Goal: Task Accomplishment & Management: Use online tool/utility

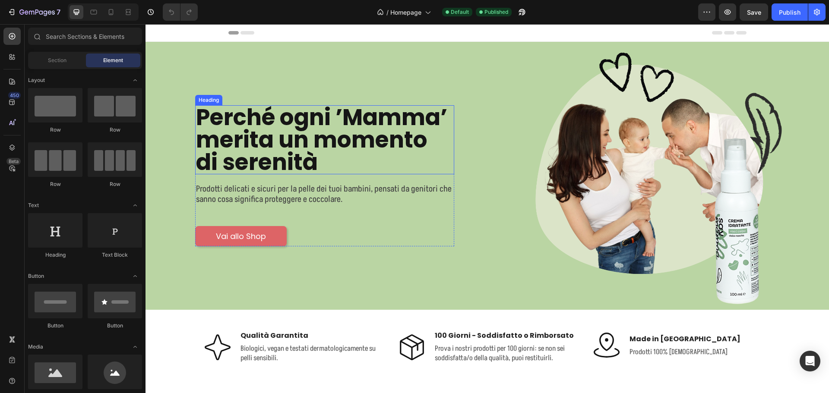
click at [366, 139] on h1 "Perché ogni ’Mamma’ merita un momento di serenità" at bounding box center [324, 139] width 259 height 69
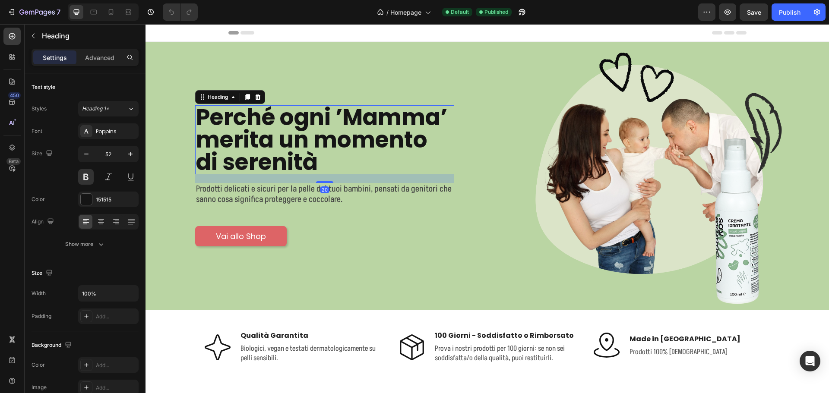
click at [319, 162] on h1 "Perché ogni ’Mamma’ merita un momento di serenità" at bounding box center [324, 139] width 259 height 69
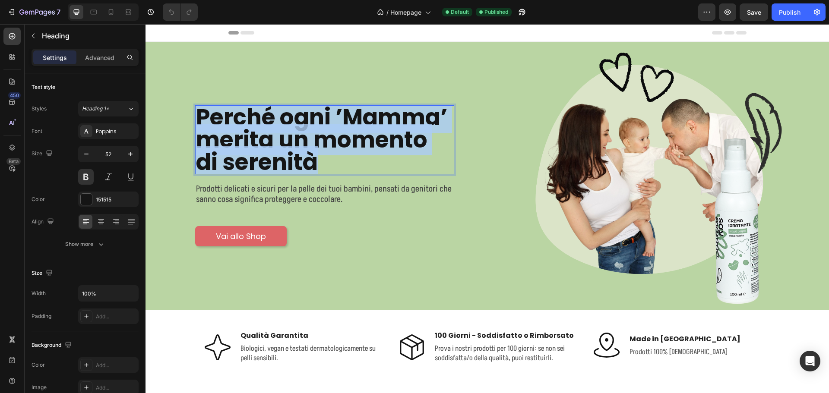
drag, startPoint x: 318, startPoint y: 157, endPoint x: 200, endPoint y: 120, distance: 124.0
click at [200, 120] on p "Perché ogni ’Mamma’ merita un momento di serenità" at bounding box center [324, 139] width 257 height 67
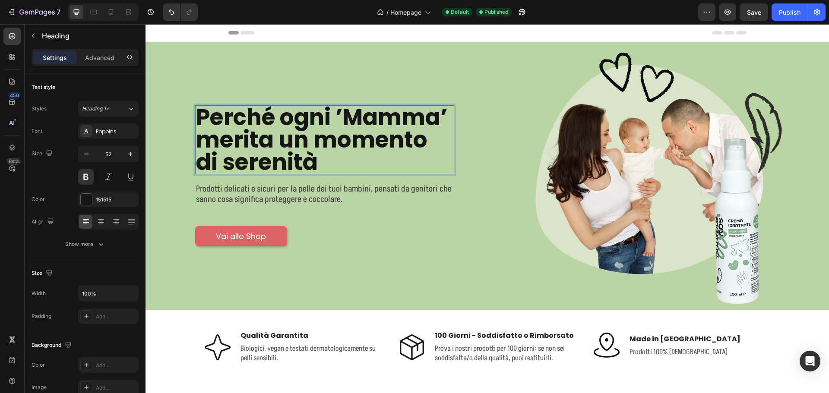
scroll to position [3, 0]
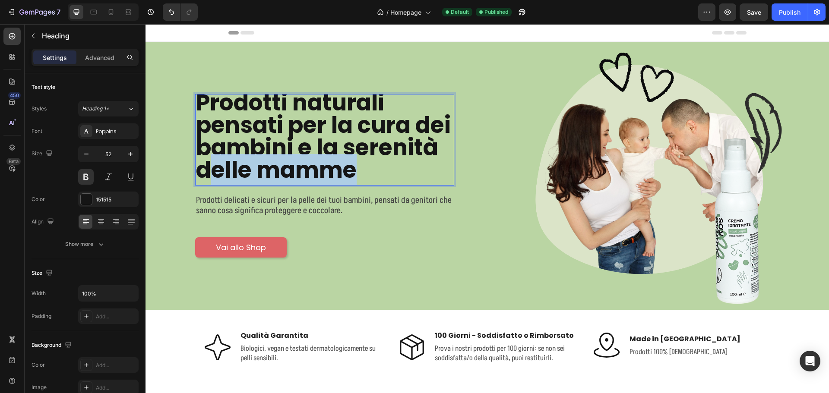
drag, startPoint x: 213, startPoint y: 169, endPoint x: 363, endPoint y: 171, distance: 149.9
click at [363, 171] on p "Prodotti naturali pensati per la cura dei bambini e la serenità delle mamme" at bounding box center [324, 137] width 257 height 90
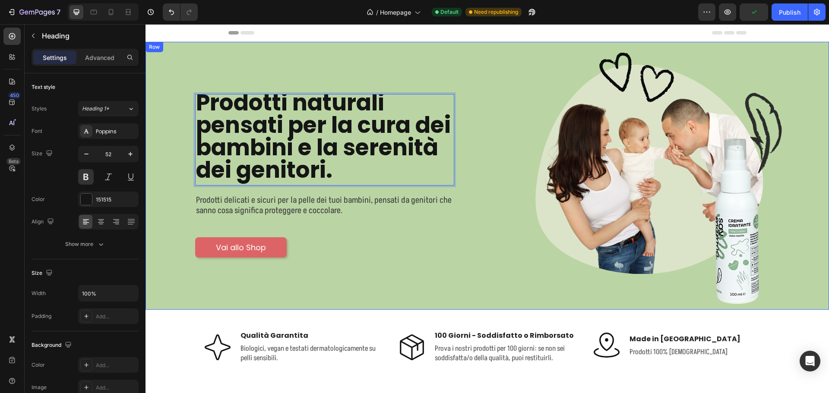
click at [149, 270] on div "Prodotti naturali pensati per la cura dei bambini e la serenità dei genitori. H…" at bounding box center [488, 176] width 684 height 268
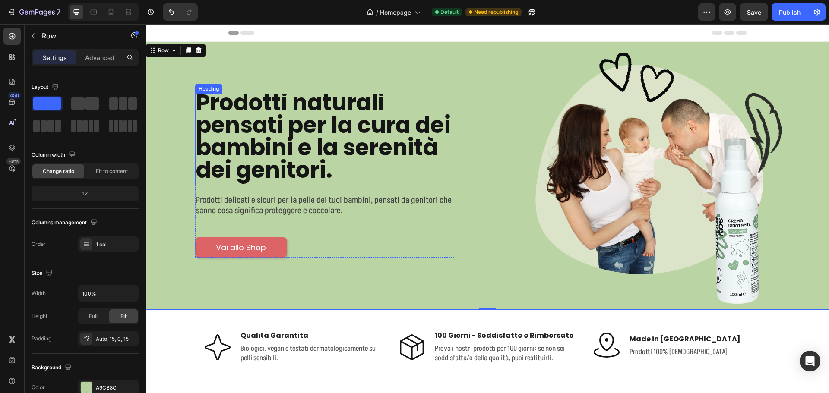
click at [276, 137] on p "Prodotti naturali pensati per la cura dei bambini e la serenità dei genitori." at bounding box center [324, 137] width 257 height 90
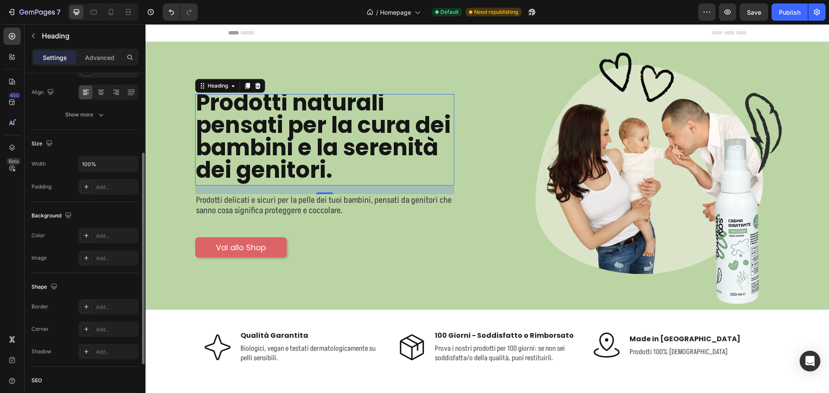
scroll to position [0, 0]
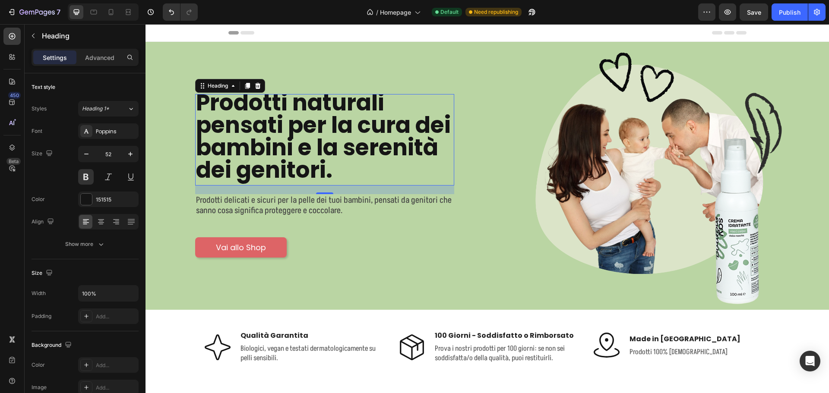
click at [93, 49] on div "Settings Advanced" at bounding box center [85, 57] width 107 height 17
click at [93, 54] on p "Advanced" at bounding box center [99, 57] width 29 height 9
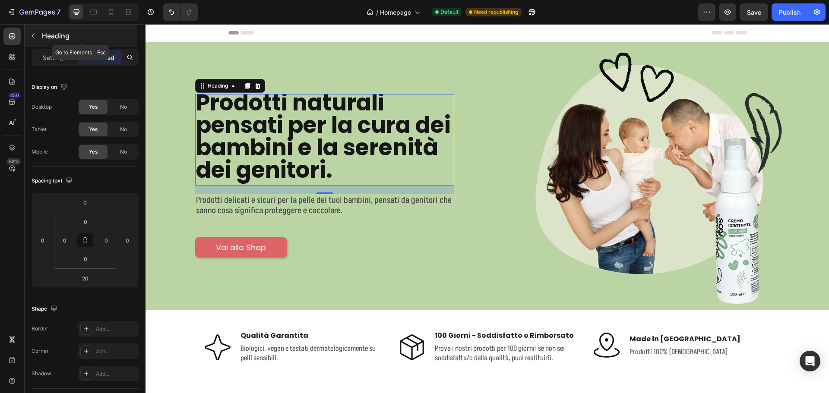
click at [36, 30] on button "button" at bounding box center [33, 36] width 14 height 14
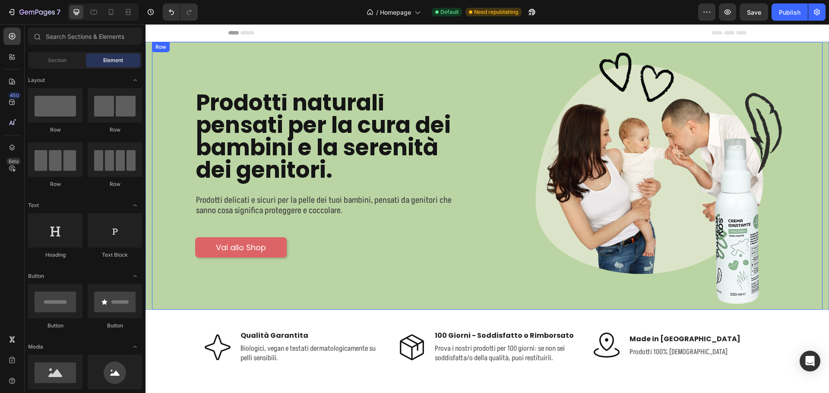
click at [482, 142] on div "Prodotti naturali pensati per la cura dei bambini e la serenità dei genitori. H…" at bounding box center [320, 176] width 336 height 268
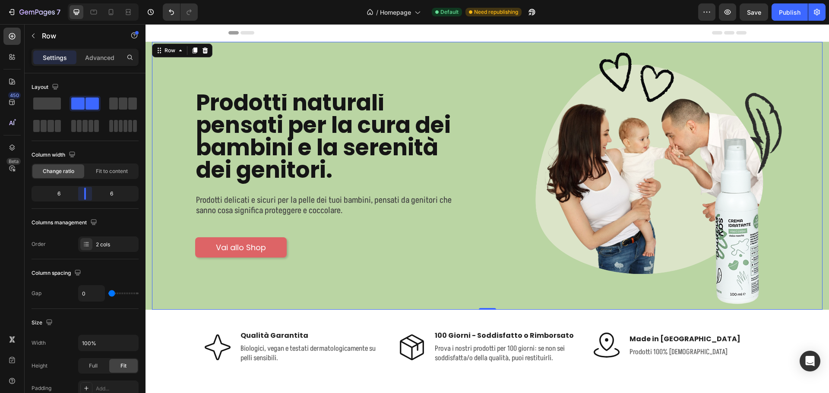
click at [86, 0] on body "7 Version history / Homepage Default Need republishing Preview Save Publish 450…" at bounding box center [414, 0] width 829 height 0
click at [388, 118] on p "Prodotti naturali pensati per la cura dei bambini e la serenità dei genitori." at bounding box center [324, 137] width 257 height 90
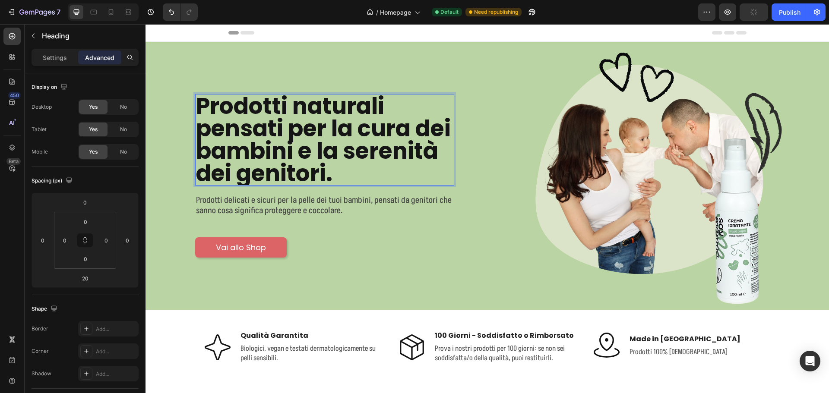
click at [364, 124] on p "Prodotti naturali pensati per la cura dei bambini e la serenità dei genitori." at bounding box center [324, 140] width 257 height 90
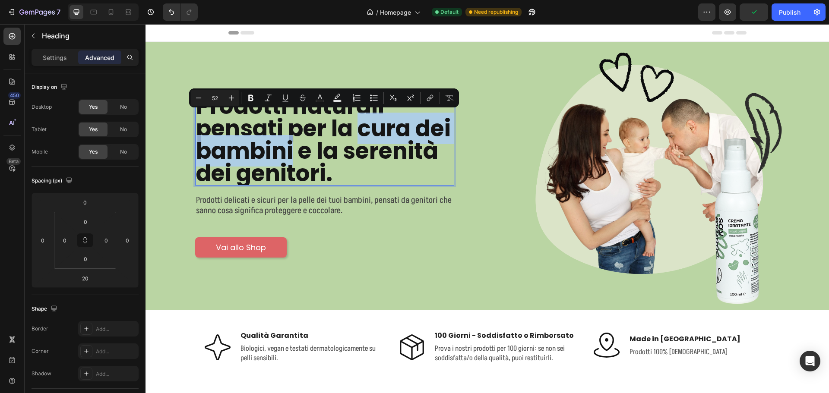
drag, startPoint x: 362, startPoint y: 127, endPoint x: 294, endPoint y: 149, distance: 72.0
click at [294, 149] on p "Prodotti naturali pensati per la cura dei bambini e la serenità dei genitori." at bounding box center [324, 140] width 257 height 90
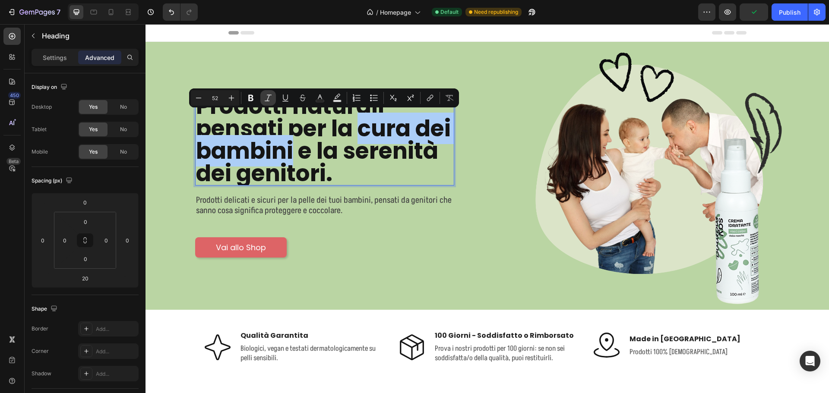
click at [264, 94] on icon "Editor contextual toolbar" at bounding box center [268, 98] width 9 height 9
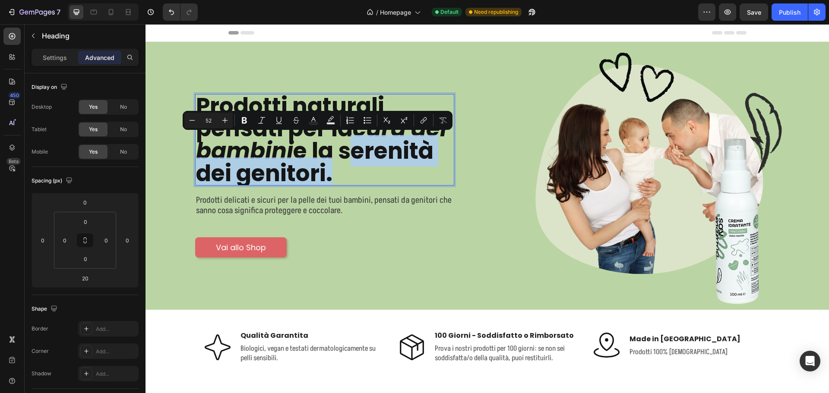
drag, startPoint x: 346, startPoint y: 149, endPoint x: 325, endPoint y: 173, distance: 31.8
click at [325, 173] on p "Prodotti naturali pensati per la cura dei bambini e la serenità dei genitori." at bounding box center [324, 140] width 257 height 90
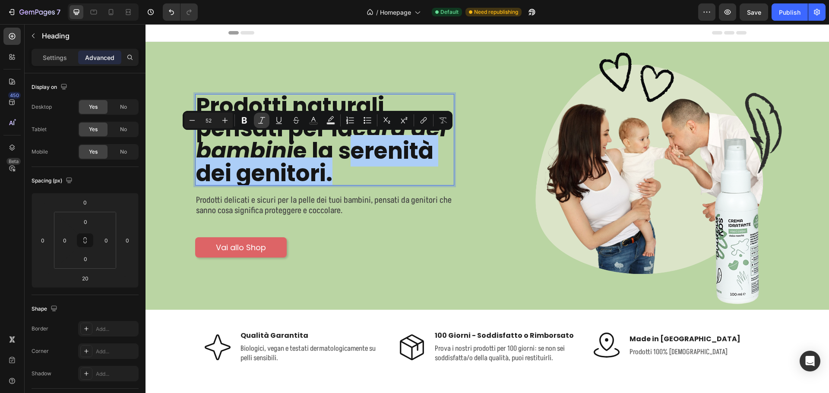
click at [266, 122] on icon "Editor contextual toolbar" at bounding box center [261, 120] width 9 height 9
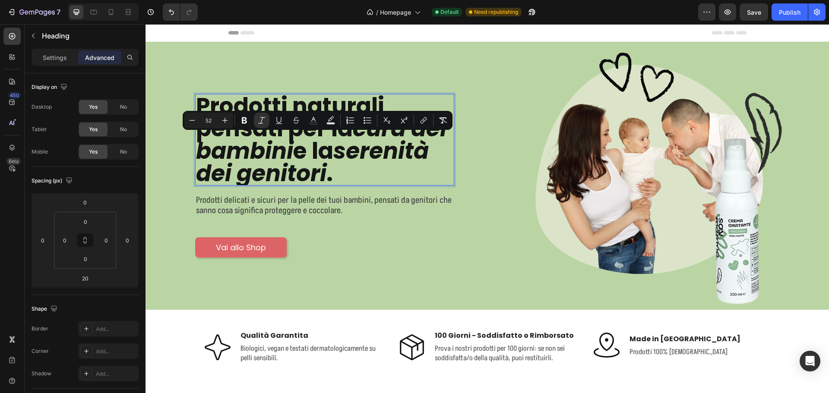
click at [386, 157] on icon "serenità dei genitori" at bounding box center [312, 162] width 233 height 54
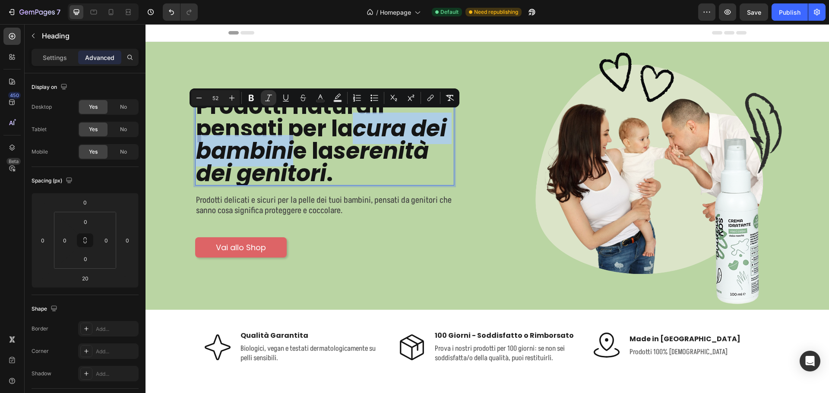
drag, startPoint x: 360, startPoint y: 132, endPoint x: 292, endPoint y: 150, distance: 70.2
click at [292, 150] on icon "cura dei bambini" at bounding box center [321, 140] width 251 height 54
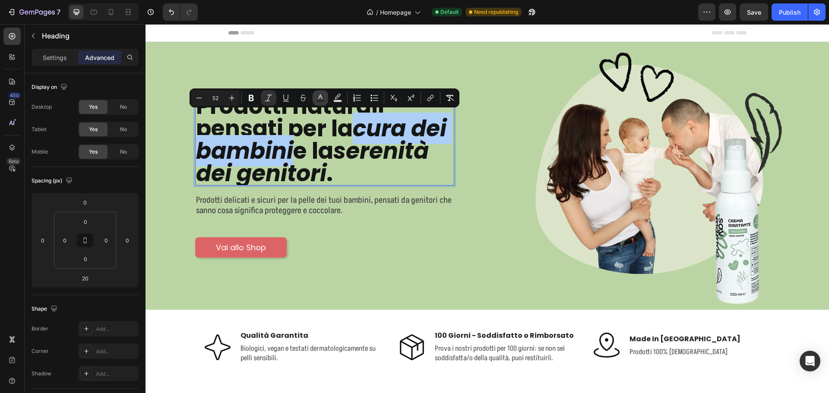
click at [323, 97] on icon "Editor contextual toolbar" at bounding box center [320, 98] width 9 height 9
type input "151515"
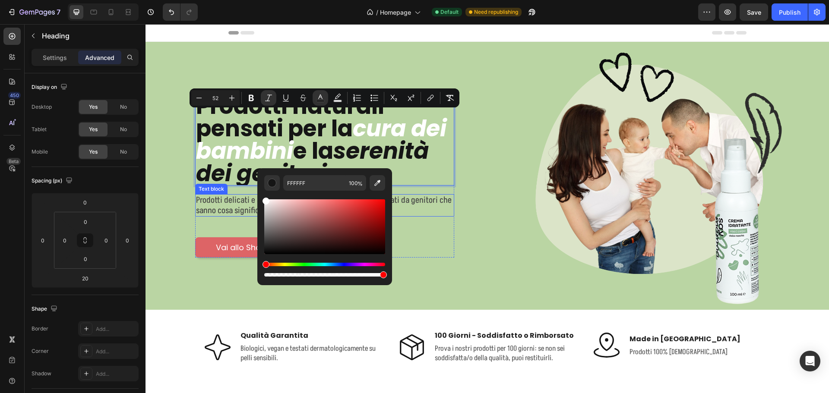
drag, startPoint x: 435, startPoint y: 228, endPoint x: 242, endPoint y: 193, distance: 196.3
click at [266, 201] on div "Editor contextual toolbar" at bounding box center [266, 203] width 7 height 7
type input "F4F2F2"
click at [337, 97] on icon "Editor contextual toolbar" at bounding box center [337, 98] width 9 height 9
type input "000000"
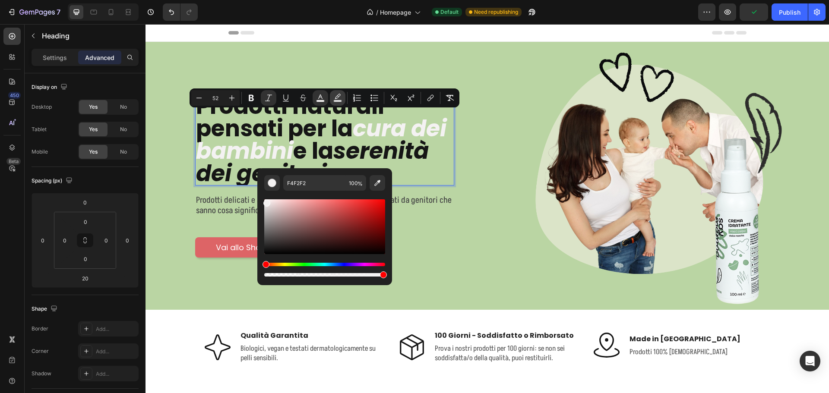
type input "77"
drag, startPoint x: 334, startPoint y: 204, endPoint x: 383, endPoint y: 201, distance: 48.5
click at [383, 201] on div "Editor contextual toolbar" at bounding box center [324, 227] width 121 height 55
type input "F70404"
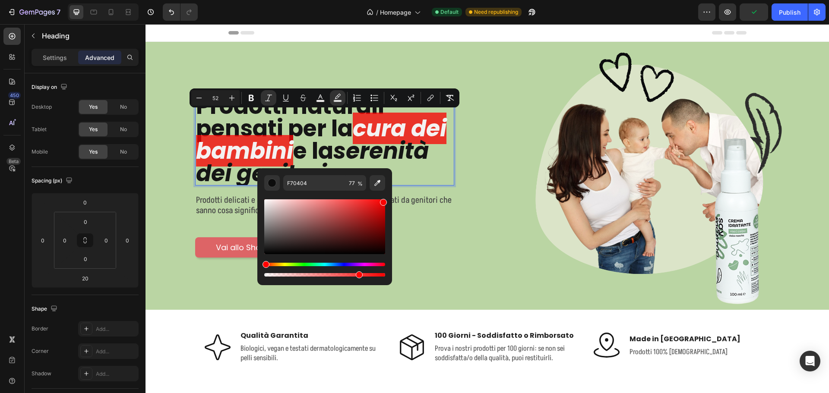
click at [481, 250] on div "Prodotti naturali pensati per la cura dei bambini e la serenità dei genitori . …" at bounding box center [320, 176] width 336 height 268
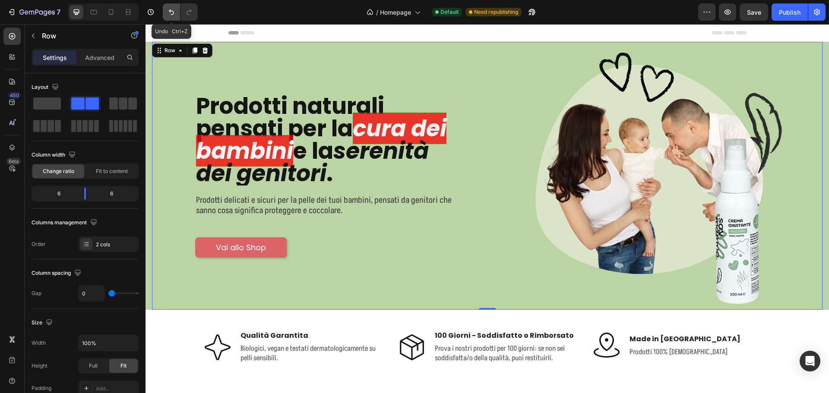
click at [173, 11] on icon "Undo/Redo" at bounding box center [171, 13] width 5 height 6
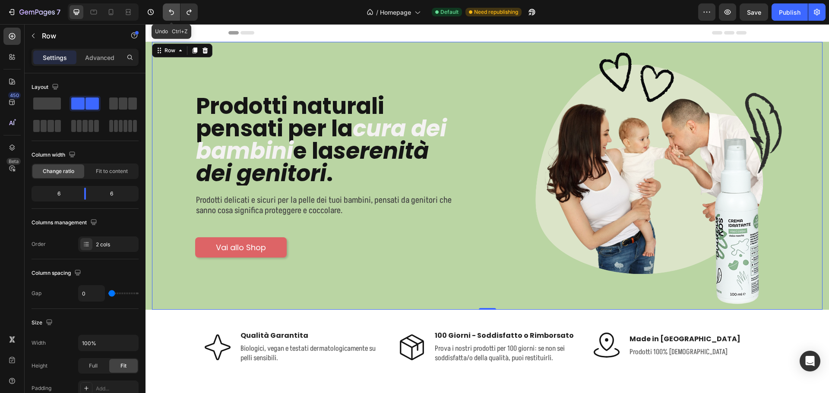
click at [166, 10] on button "Undo/Redo" at bounding box center [171, 11] width 17 height 17
click at [172, 12] on icon "Undo/Redo" at bounding box center [171, 12] width 9 height 9
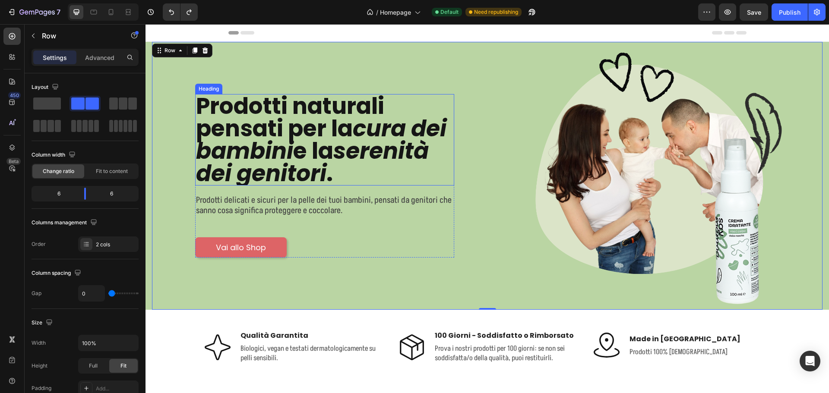
click at [360, 137] on icon "serenità dei genitori" at bounding box center [312, 162] width 233 height 54
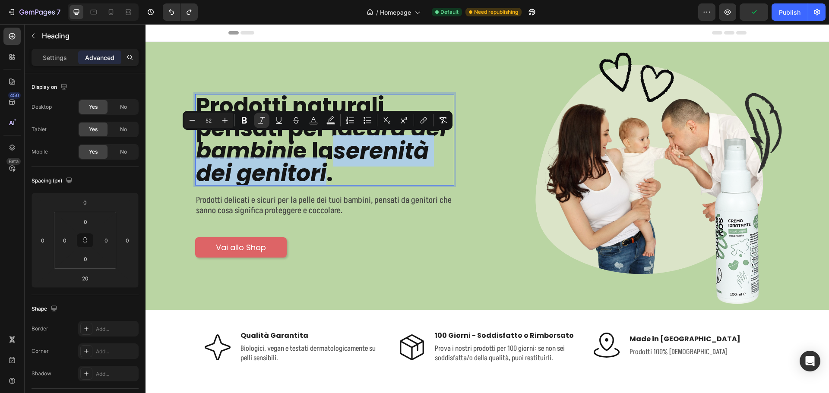
drag, startPoint x: 343, startPoint y: 152, endPoint x: 328, endPoint y: 170, distance: 23.6
click at [328, 170] on p "Prodotti naturali pensati per la cura dei bambini e la serenità dei genitori ." at bounding box center [324, 140] width 257 height 90
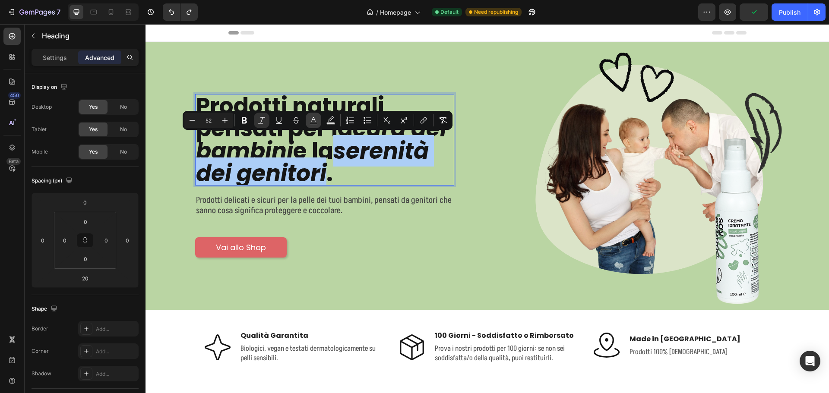
click at [313, 123] on rect "Editor contextual toolbar" at bounding box center [314, 124] width 8 height 2
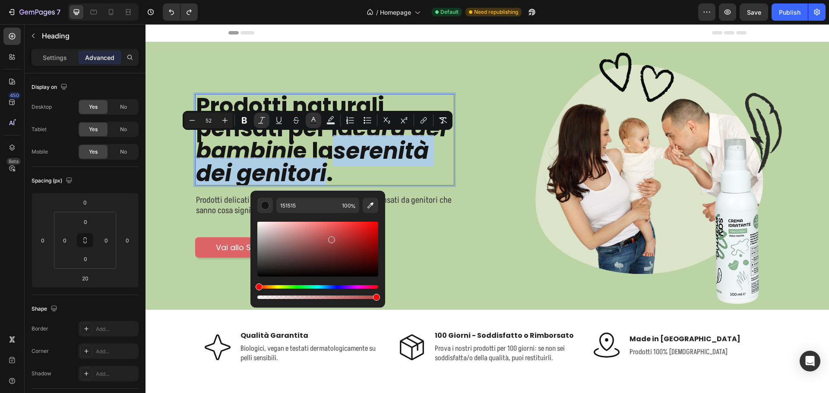
type input "B24747"
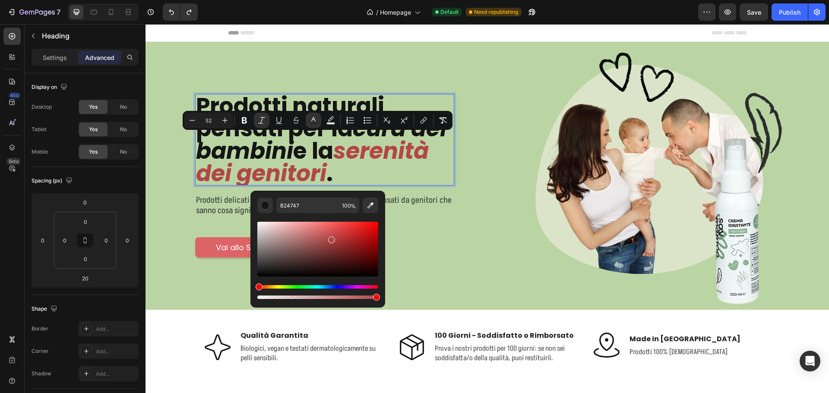
click at [330, 238] on div "Editor contextual toolbar" at bounding box center [317, 249] width 121 height 55
click at [420, 235] on div "Vai allo Shop Button" at bounding box center [324, 244] width 259 height 27
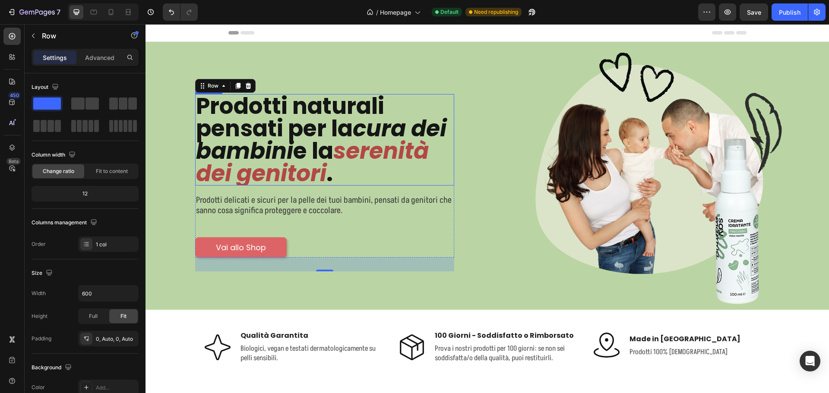
click at [359, 119] on icon "cura dei bambini" at bounding box center [321, 140] width 251 height 54
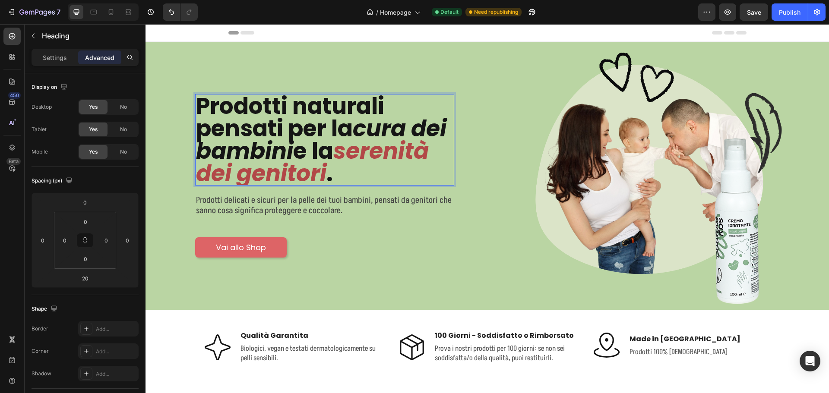
click at [360, 128] on icon "cura dei bambini" at bounding box center [321, 140] width 251 height 54
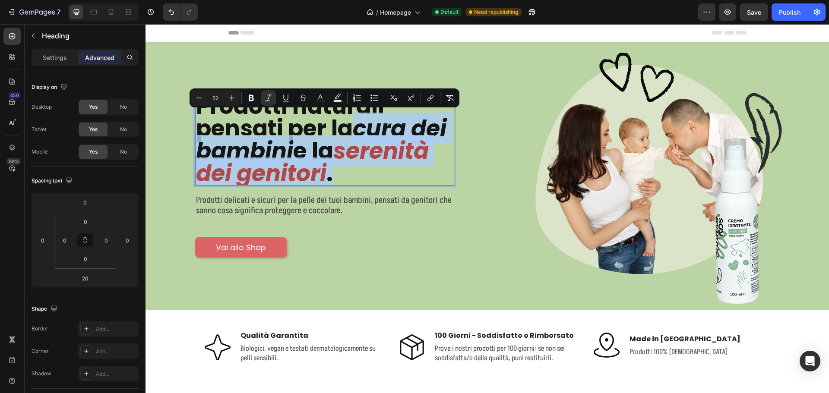
drag, startPoint x: 359, startPoint y: 127, endPoint x: 336, endPoint y: 176, distance: 54.5
click at [336, 176] on p "Prodotti naturali pensati per la cura dei bambini e la serenità dei genitori ." at bounding box center [324, 140] width 257 height 90
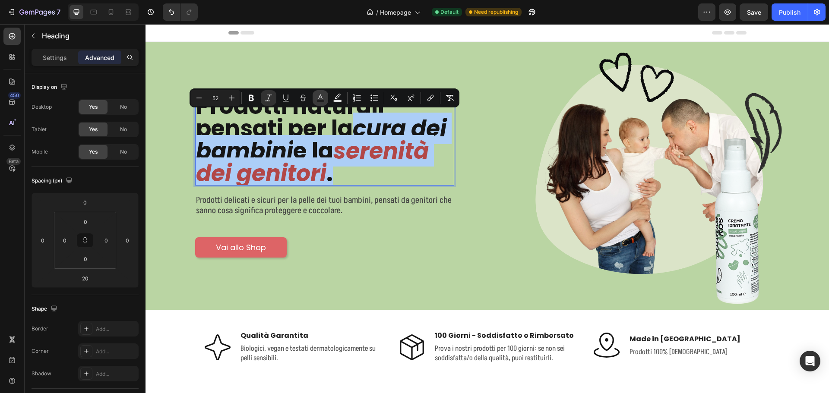
click at [323, 98] on icon "Editor contextual toolbar" at bounding box center [320, 98] width 9 height 9
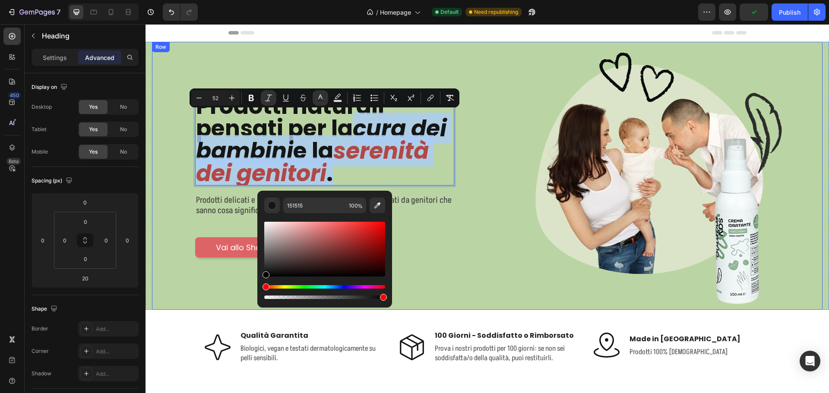
drag, startPoint x: 423, startPoint y: 282, endPoint x: 255, endPoint y: 285, distance: 168.1
type input "000000"
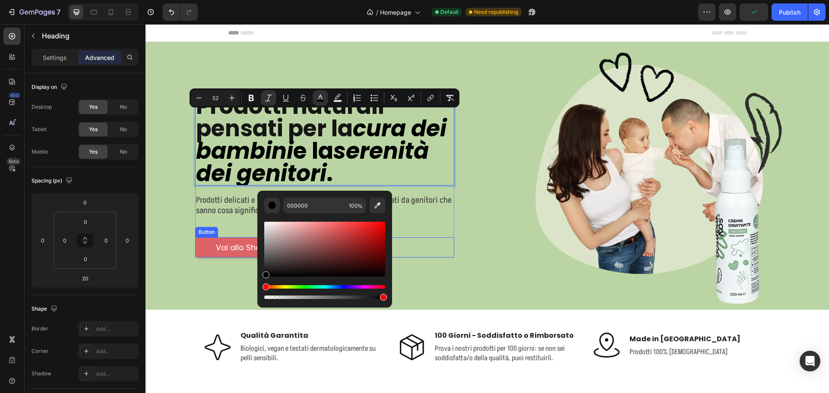
click at [417, 251] on div "Vai allo Shop Button" at bounding box center [324, 248] width 259 height 20
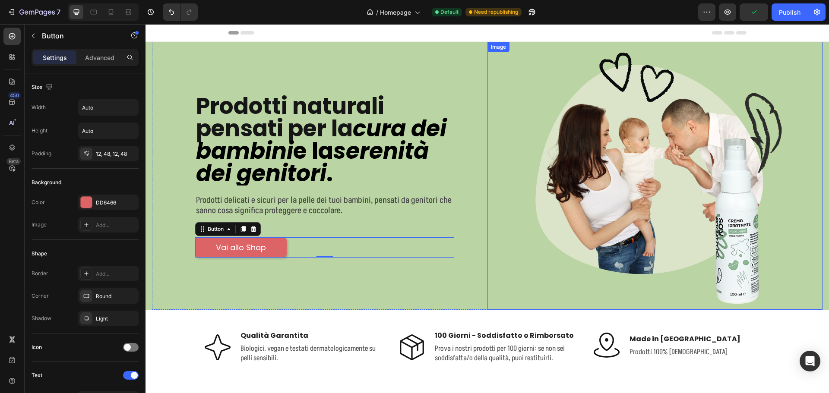
click at [513, 294] on div at bounding box center [656, 176] width 336 height 268
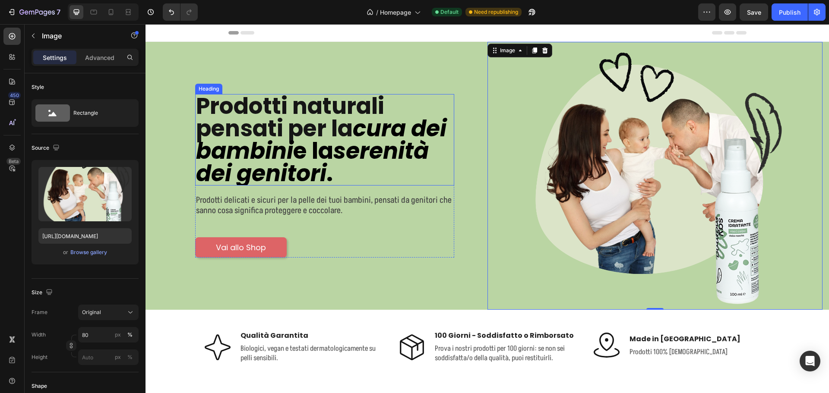
click at [286, 172] on icon "serenità dei genitori" at bounding box center [312, 162] width 233 height 54
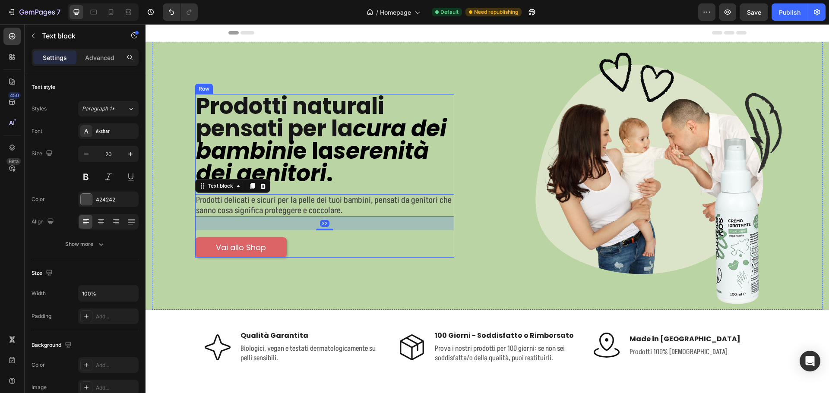
click at [318, 181] on icon "serenità dei genitori" at bounding box center [312, 162] width 233 height 54
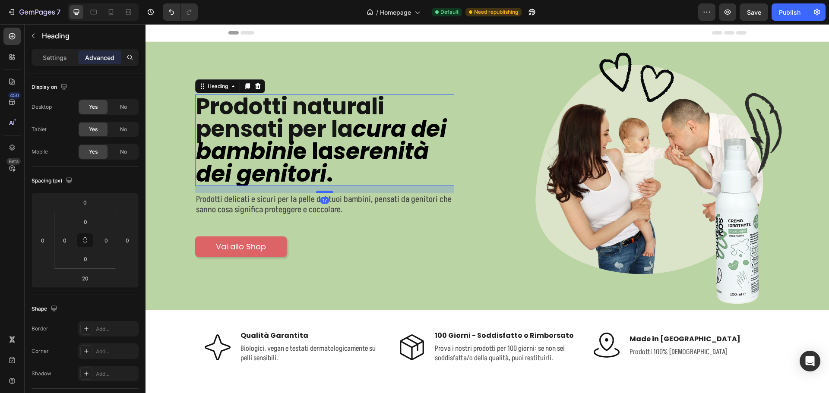
click at [322, 191] on div at bounding box center [324, 192] width 17 height 3
type input "17"
click at [54, 57] on p "Settings" at bounding box center [55, 57] width 24 height 9
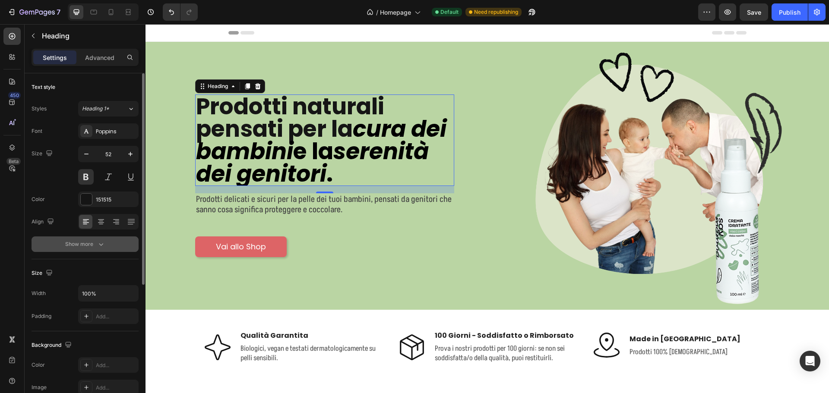
click at [98, 242] on icon "button" at bounding box center [101, 244] width 9 height 9
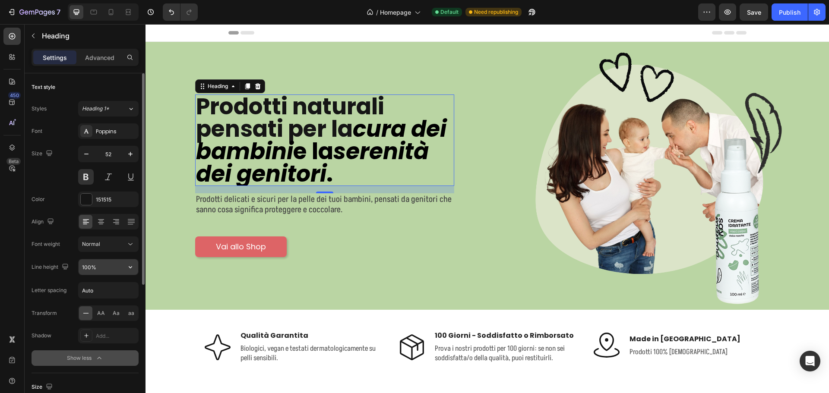
click at [103, 268] on input "100%" at bounding box center [109, 268] width 60 height 16
click at [130, 268] on icon "button" at bounding box center [130, 268] width 3 height 2
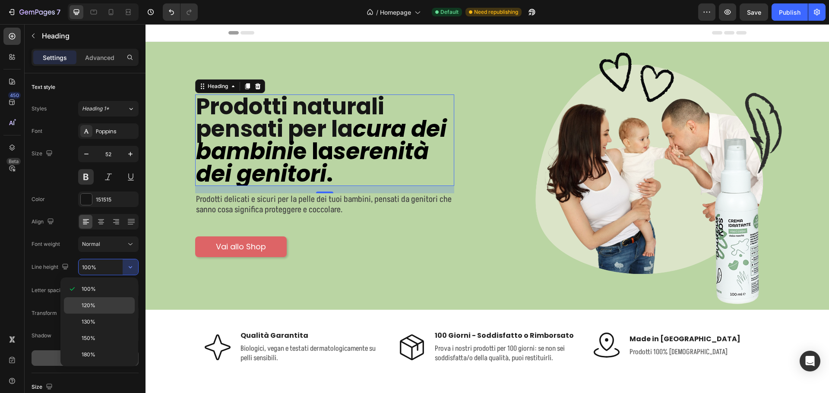
click at [109, 300] on div "120%" at bounding box center [99, 306] width 71 height 16
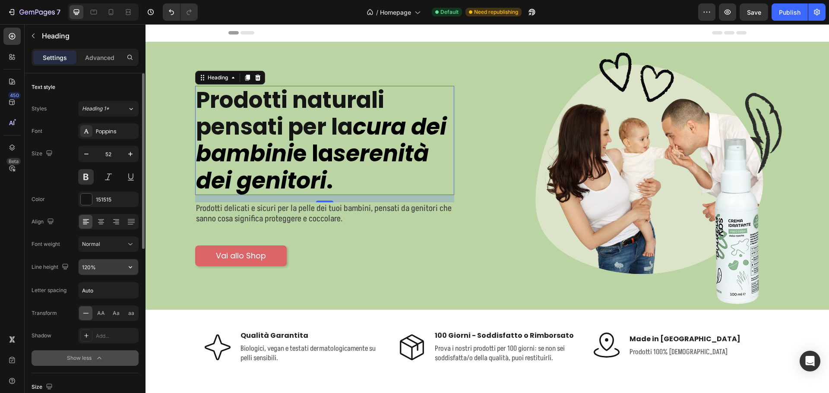
click at [100, 268] on input "120%" at bounding box center [109, 268] width 60 height 16
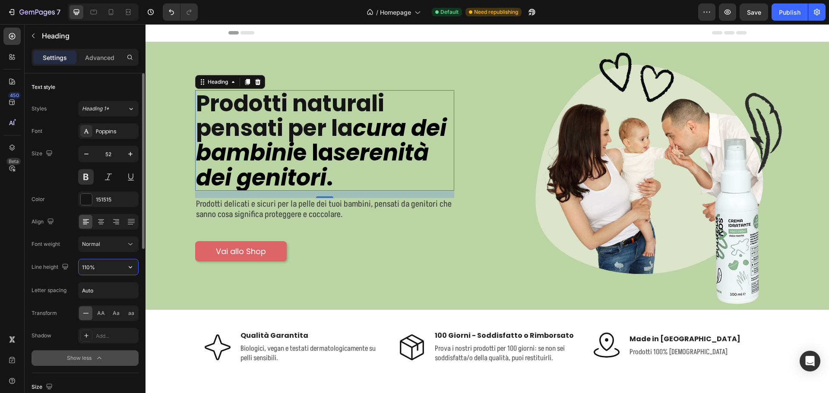
click at [85, 267] on input "110%" at bounding box center [109, 268] width 60 height 16
type input "120%"
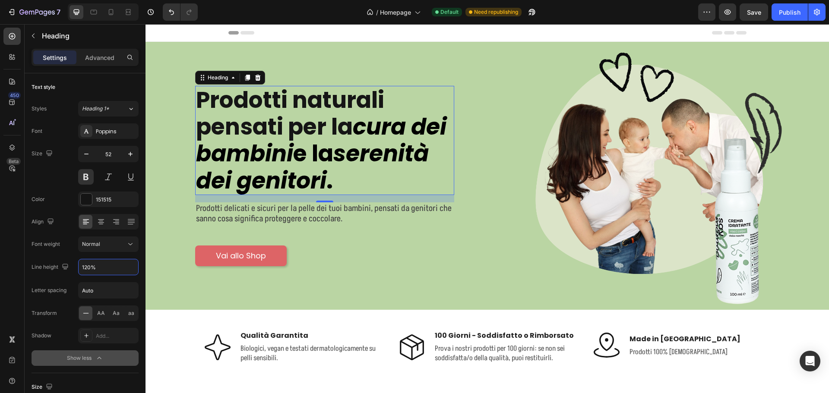
click at [14, 240] on div "450 Beta" at bounding box center [11, 180] width 17 height 304
click at [784, 6] on button "Publish" at bounding box center [790, 11] width 36 height 17
click at [306, 214] on p "Prodotti delicati e sicuri per la pelle dei tuoi bambini, pensati da genitori c…" at bounding box center [324, 213] width 257 height 21
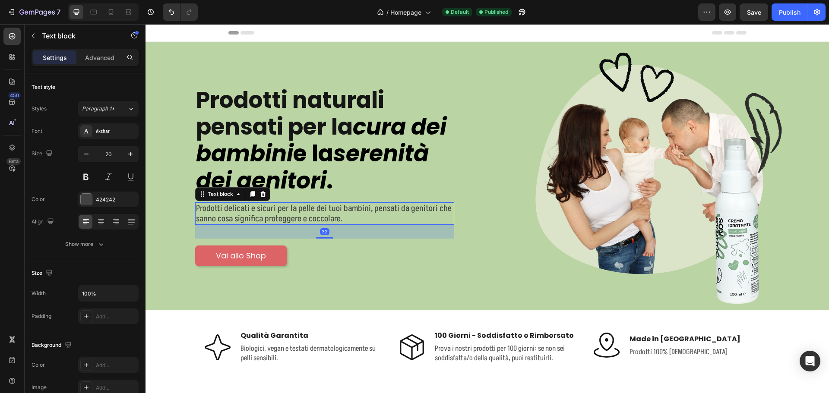
click at [339, 216] on p "Prodotti delicati e sicuri per la pelle dei tuoi bambini, pensati da genitori c…" at bounding box center [324, 213] width 257 height 21
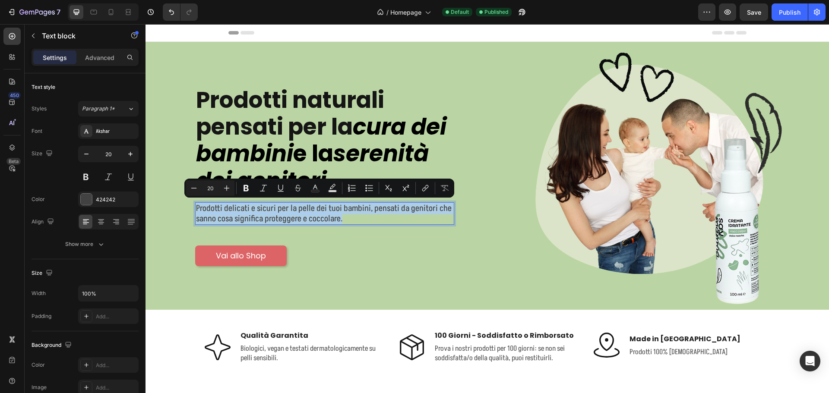
drag, startPoint x: 342, startPoint y: 216, endPoint x: 197, endPoint y: 208, distance: 145.0
click at [197, 208] on p "Prodotti delicati e sicuri per la pelle dei tuoi bambini, pensati da genitori c…" at bounding box center [324, 213] width 257 height 21
click at [273, 228] on div "Prodotti naturali pensati per la cura dei bambini e la serenità dei genitori . …" at bounding box center [324, 176] width 259 height 181
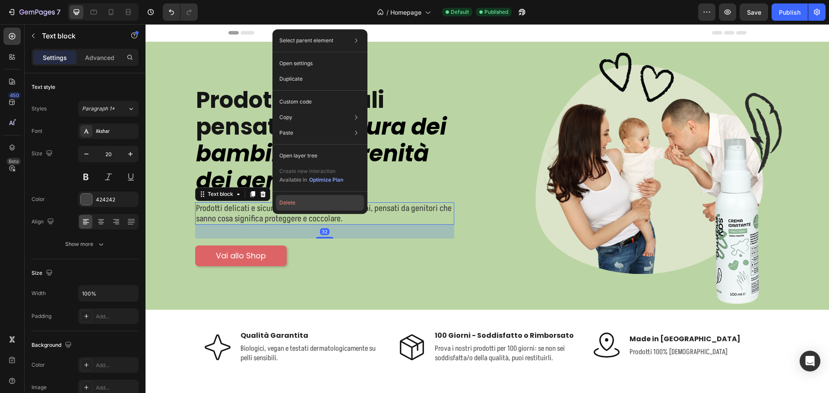
click at [285, 200] on button "Delete" at bounding box center [320, 203] width 88 height 16
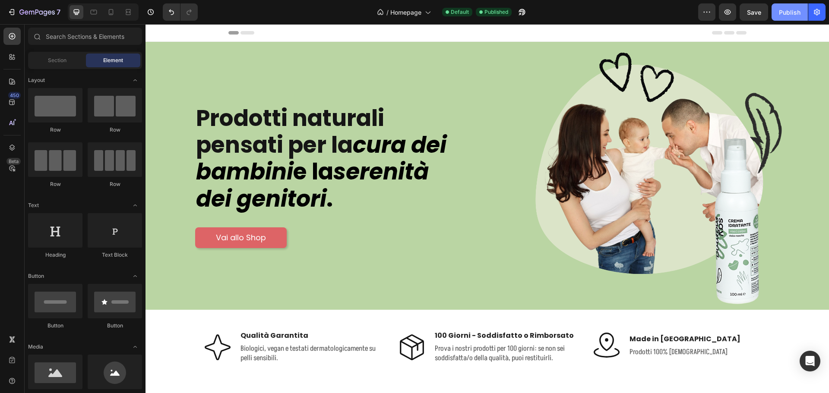
click at [780, 13] on div "Publish" at bounding box center [790, 12] width 22 height 9
click at [22, 9] on icon "button" at bounding box center [36, 12] width 35 height 7
